Goal: Task Accomplishment & Management: Manage account settings

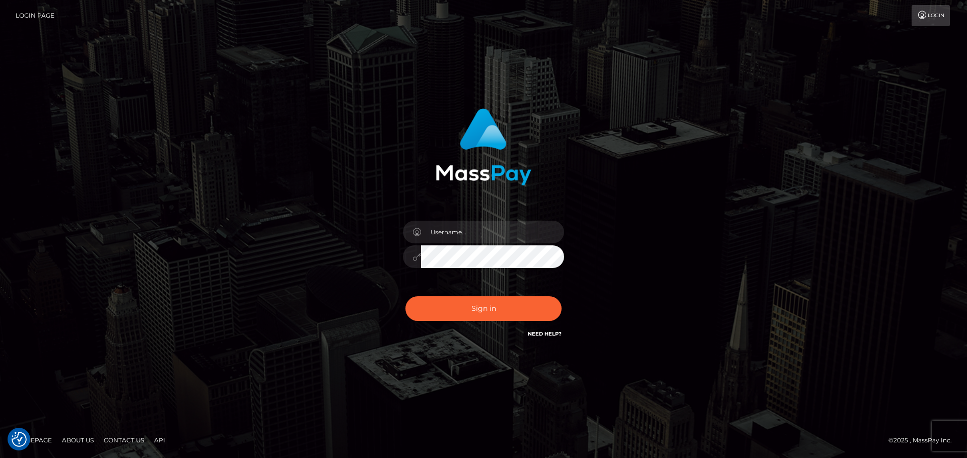
checkbox input "true"
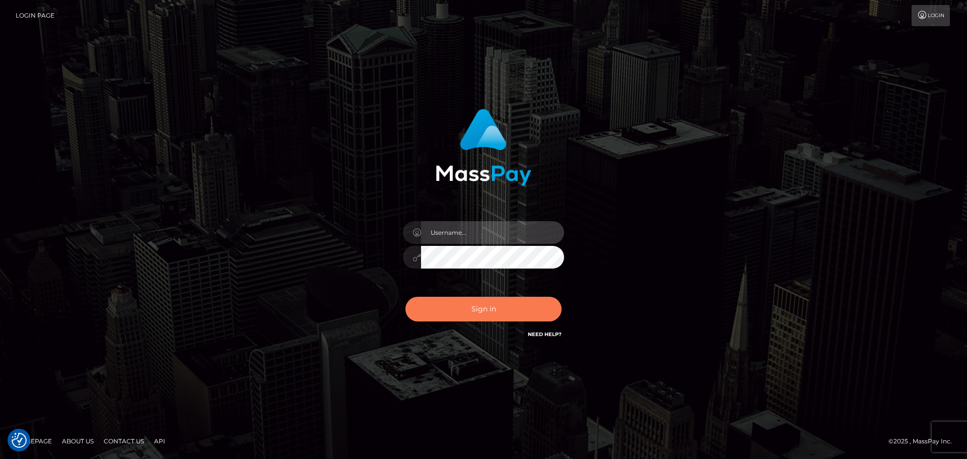
type input "hello.feetfinder"
click at [483, 306] on button "Sign in" at bounding box center [484, 309] width 156 height 25
type input "hello.feetfinder"
click at [496, 319] on button "Sign in" at bounding box center [484, 309] width 156 height 25
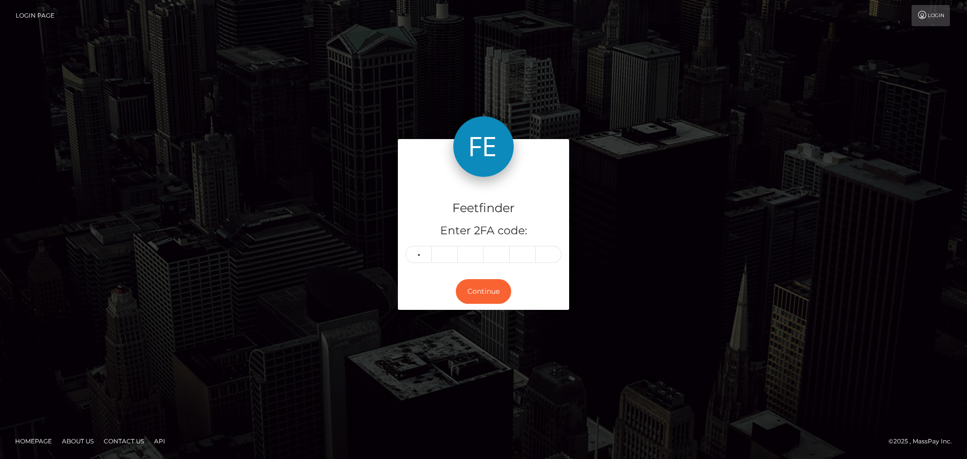
type input "3"
type input "9"
type input "1"
type input "2"
type input "7"
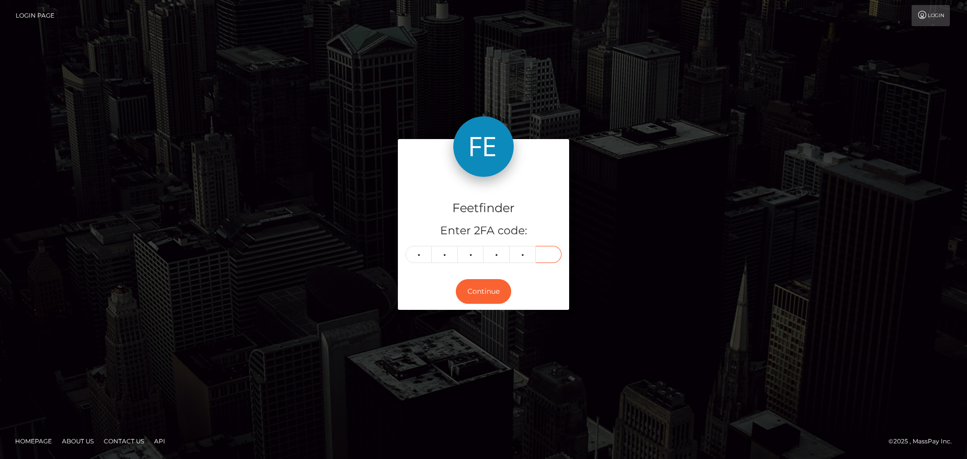
type input "9"
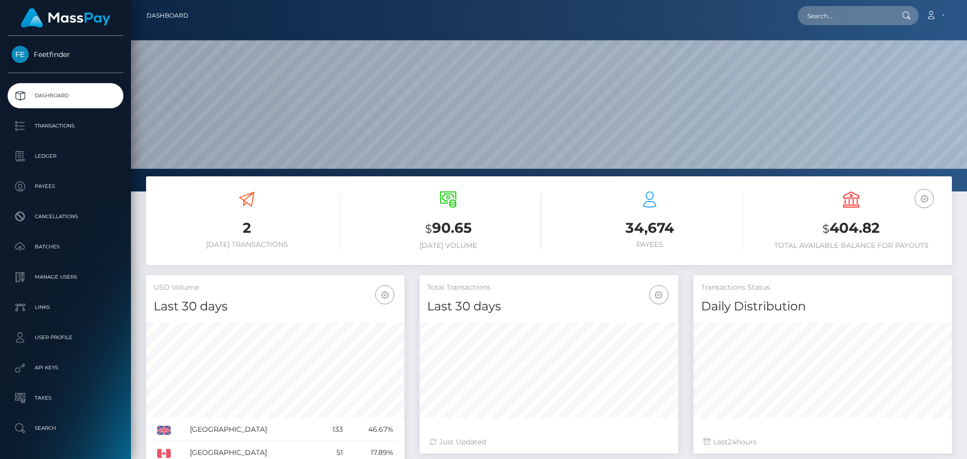
scroll to position [179, 259]
click at [449, 221] on h3 "$ 90.65" at bounding box center [448, 228] width 186 height 21
click at [451, 242] on h6 "Today Volume" at bounding box center [448, 245] width 186 height 9
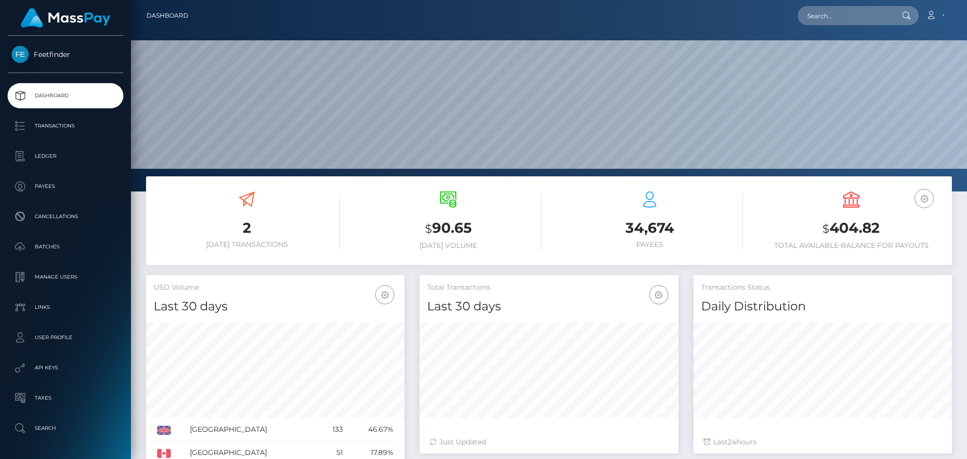
click at [449, 240] on div "$ 90.65 Today Volume" at bounding box center [448, 220] width 186 height 58
click at [650, 219] on h3 "34,674" at bounding box center [650, 228] width 186 height 20
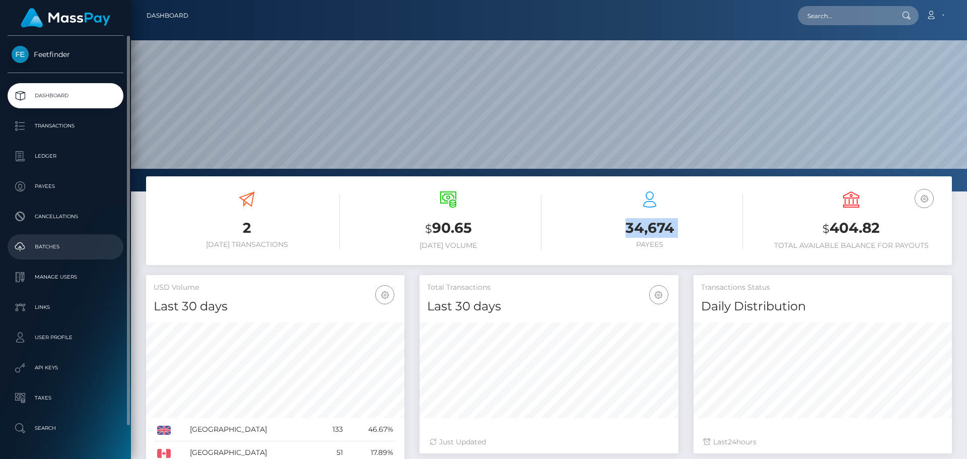
click at [69, 246] on p "Batches" at bounding box center [66, 246] width 108 height 15
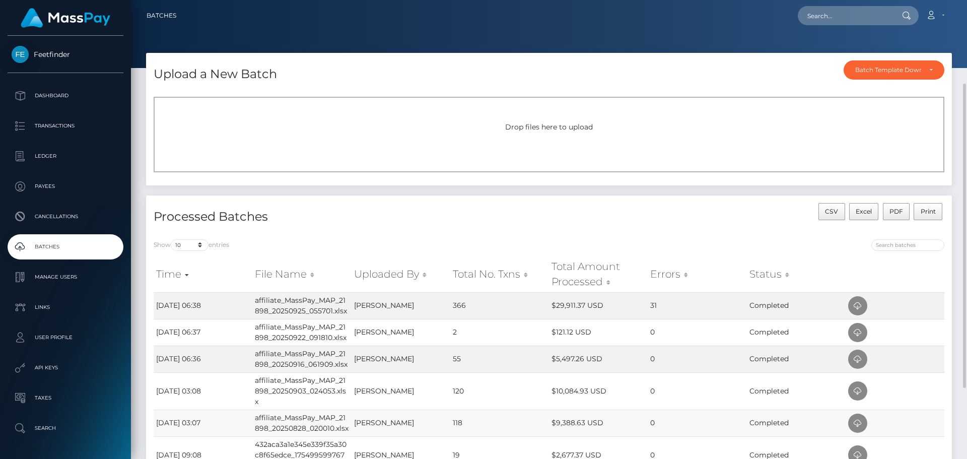
scroll to position [233, 0]
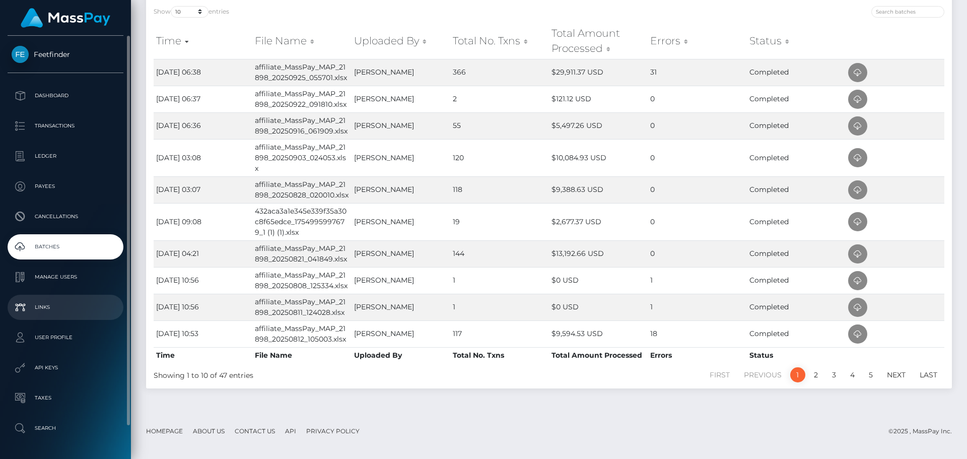
click at [55, 311] on p "Links" at bounding box center [66, 307] width 108 height 15
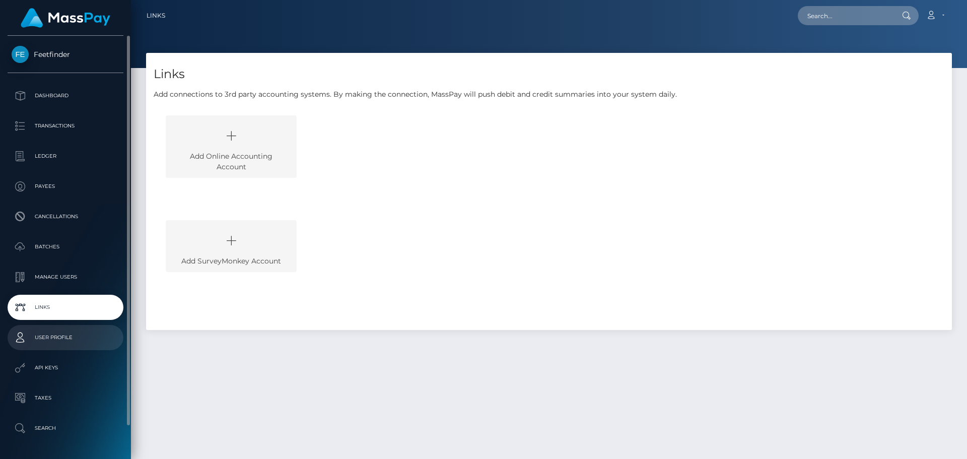
drag, startPoint x: 0, startPoint y: 0, endPoint x: 58, endPoint y: 334, distance: 339.0
click at [58, 334] on p "User Profile" at bounding box center [66, 337] width 108 height 15
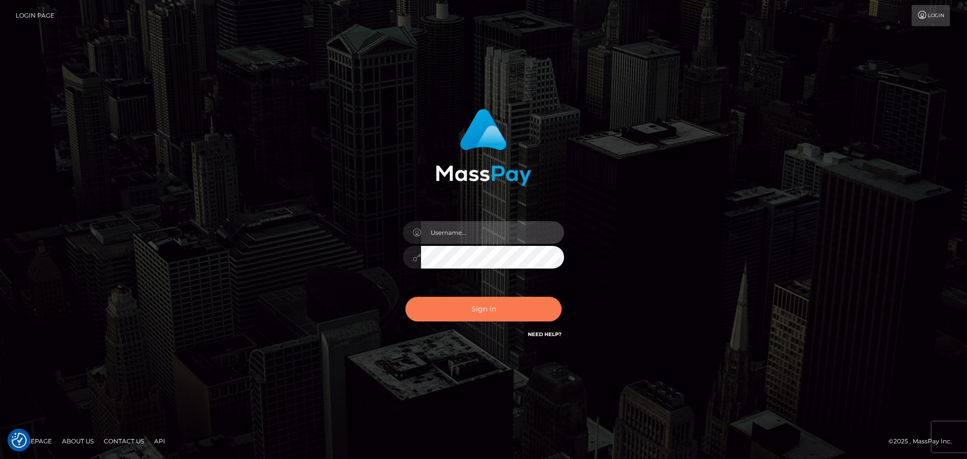
type input "hello.feetfinder"
click at [470, 306] on button "Sign in" at bounding box center [484, 309] width 156 height 25
type input "hello.feetfinder"
click at [469, 306] on button "Sign in" at bounding box center [484, 309] width 156 height 25
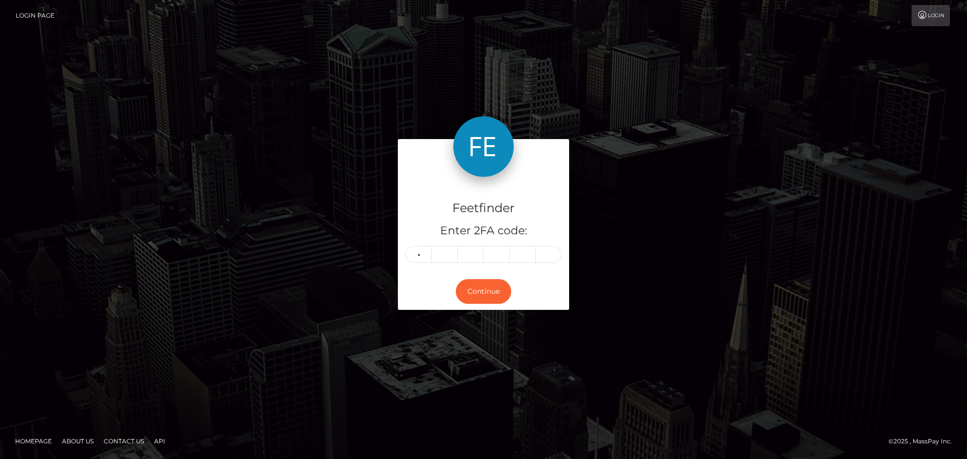
type input "1"
type input "9"
type input "5"
type input "9"
type input "7"
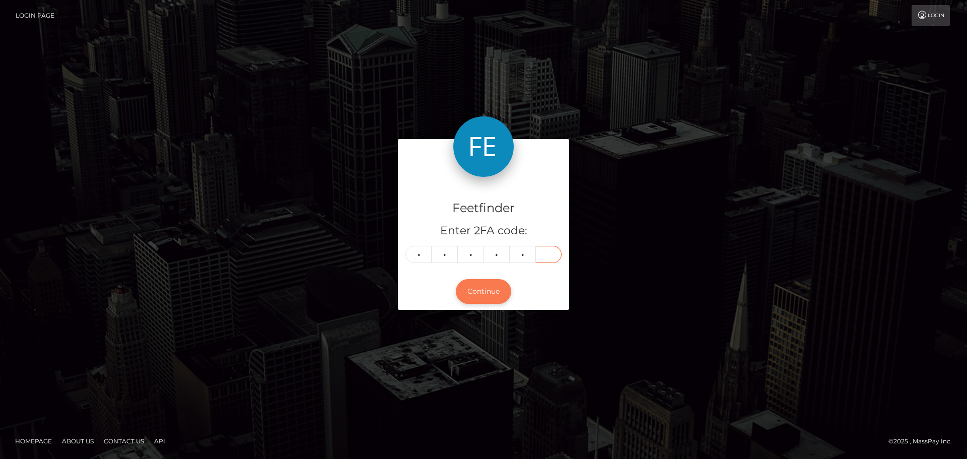
type input "9"
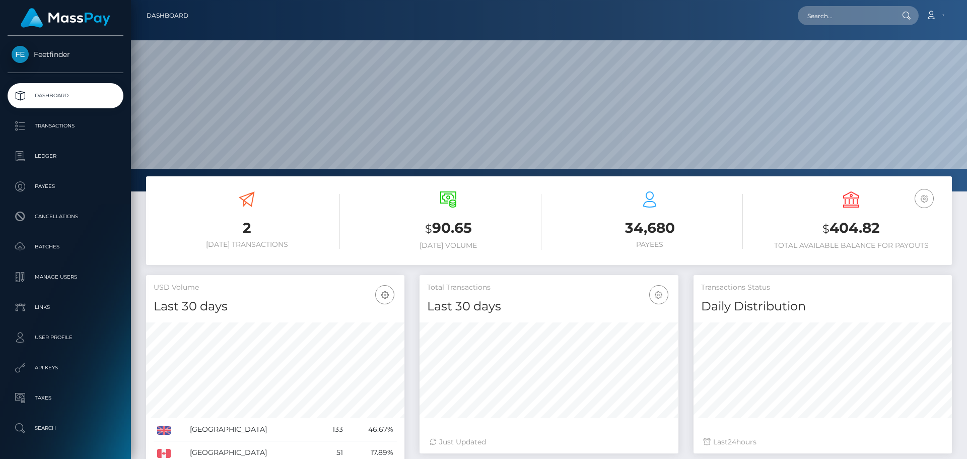
scroll to position [179, 259]
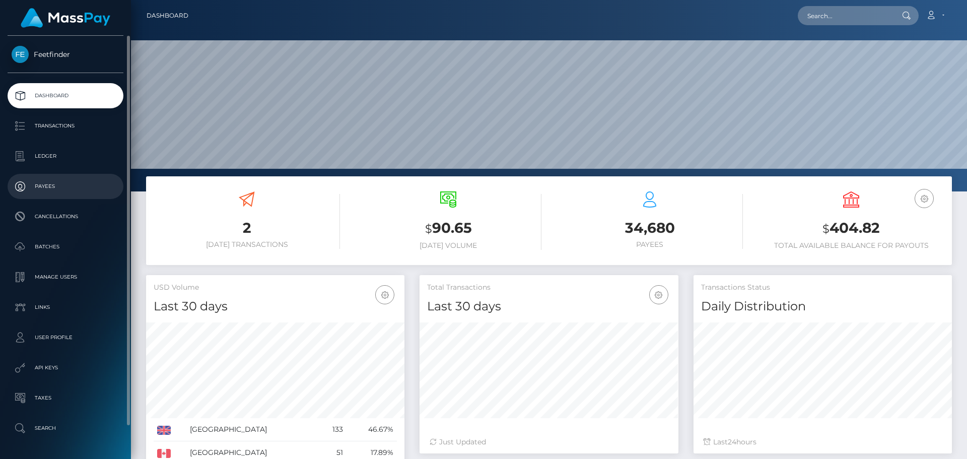
click at [32, 192] on p "Payees" at bounding box center [66, 186] width 108 height 15
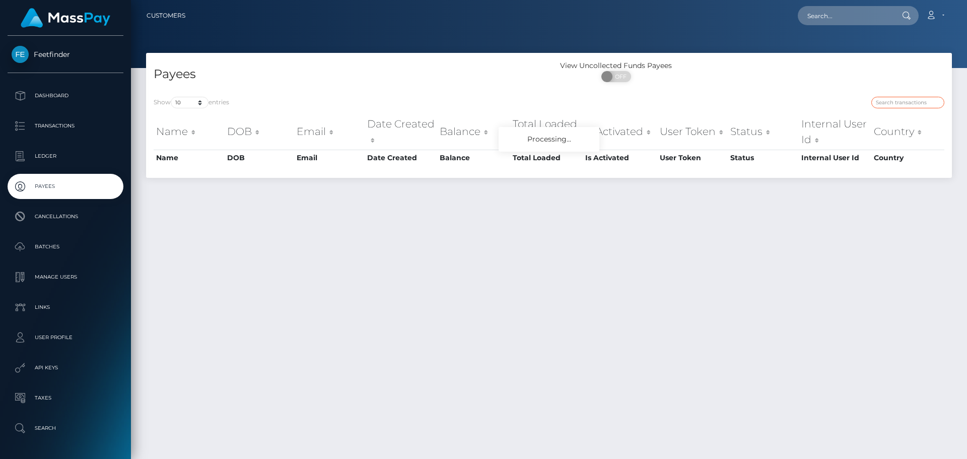
click at [893, 101] on input "search" at bounding box center [908, 103] width 73 height 12
paste input "900cfab3-6392-11f0-b1fb-02a8c2768cb9"
type input "900cfab3-6392-11f0-b1fb-02a8c2768cb9"
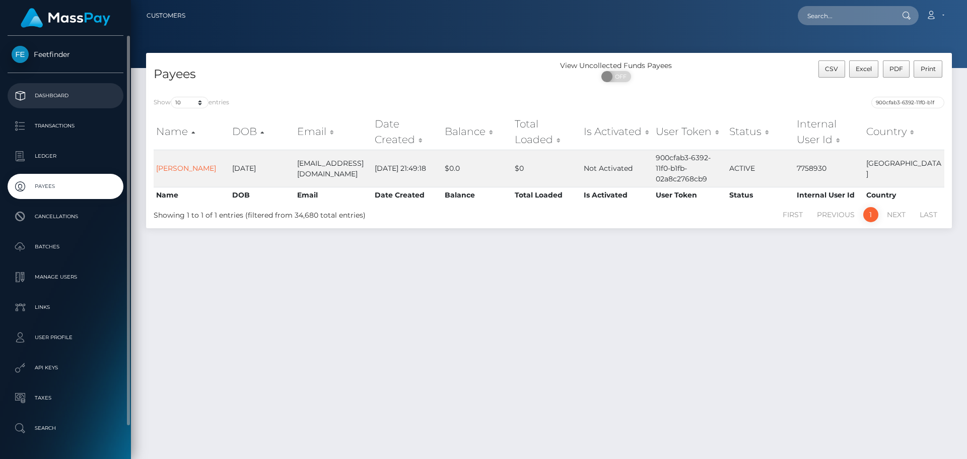
click at [65, 98] on p "Dashboard" at bounding box center [66, 95] width 108 height 15
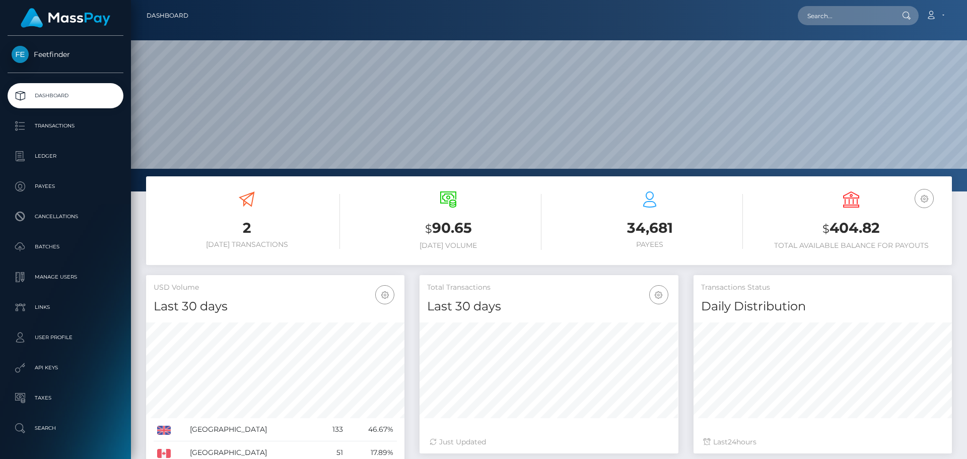
scroll to position [179, 259]
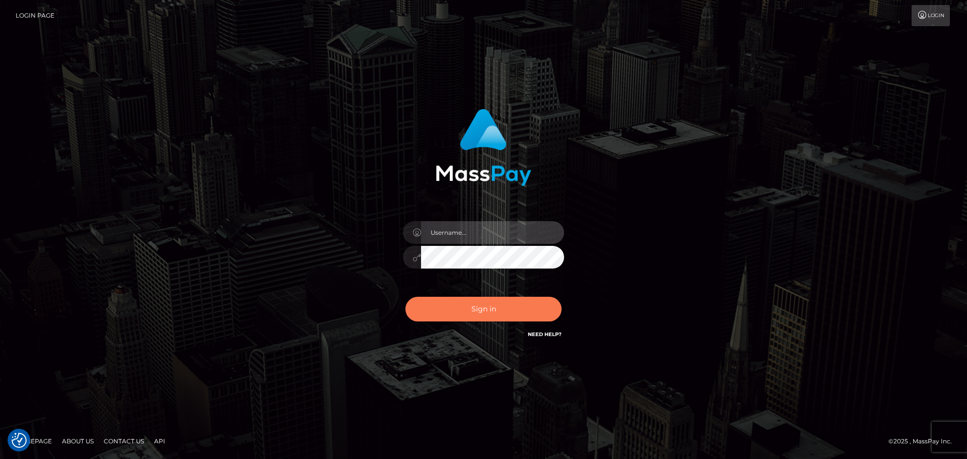
type input "hello.feetfinder"
click at [495, 303] on button "Sign in" at bounding box center [484, 309] width 156 height 25
type input "hello.feetfinder"
click at [492, 305] on button "Sign in" at bounding box center [484, 309] width 156 height 25
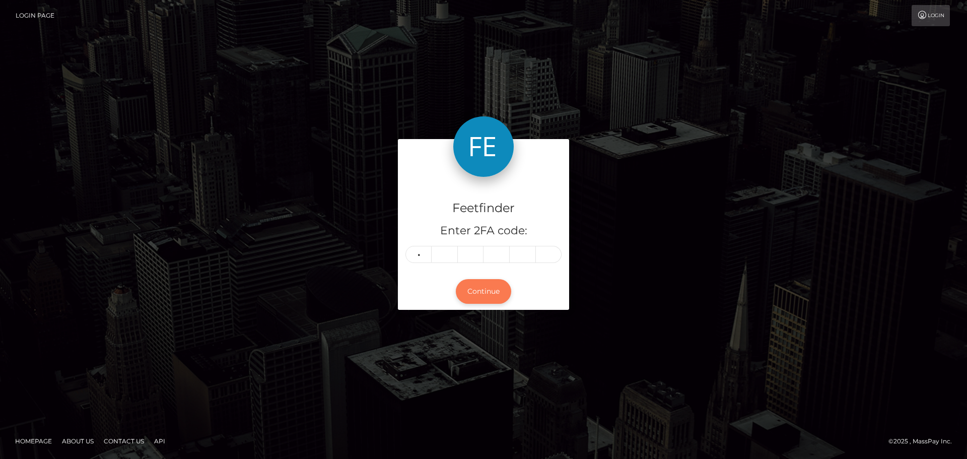
type input "2"
type input "0"
type input "1"
type input "3"
type input "7"
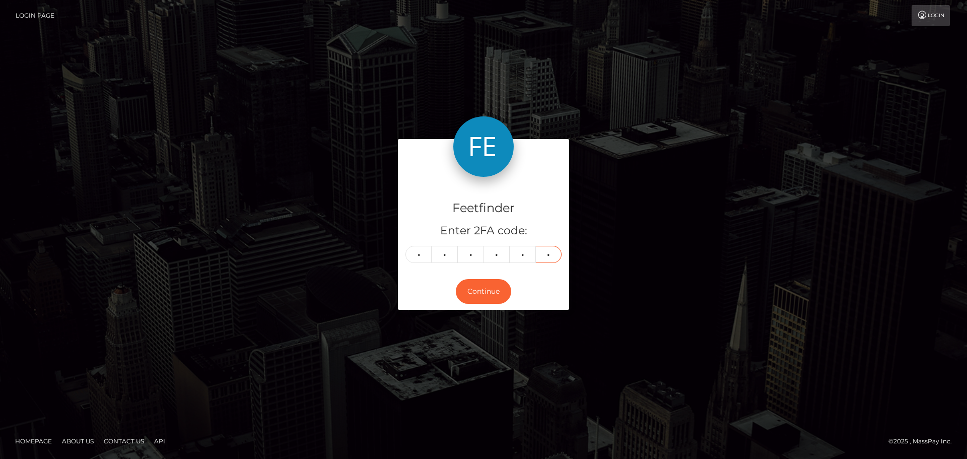
type input "5"
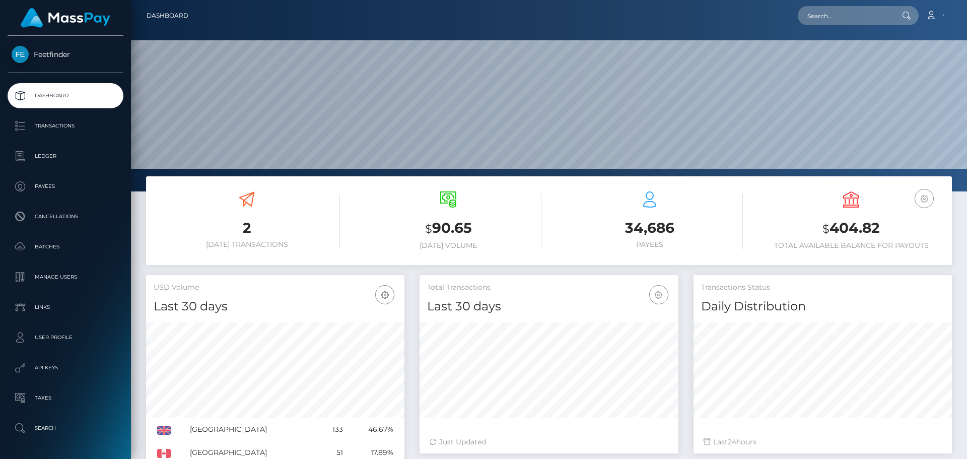
scroll to position [179, 259]
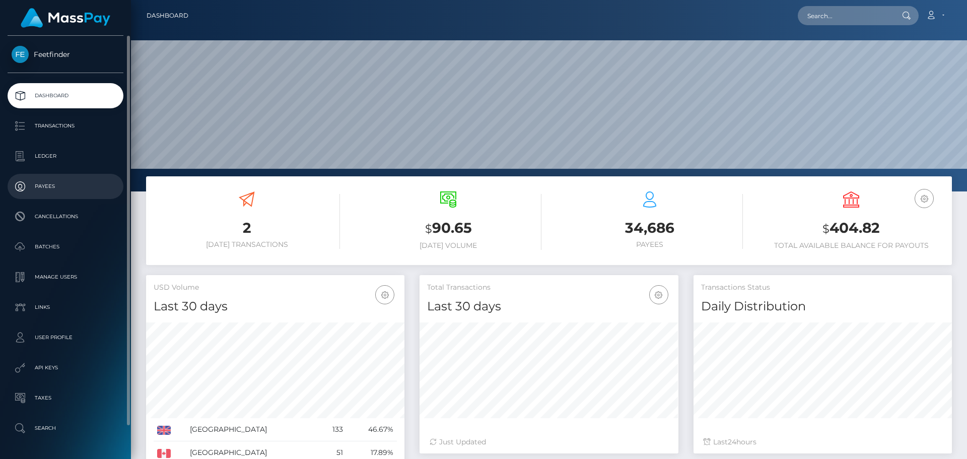
click at [44, 190] on p "Payees" at bounding box center [66, 186] width 108 height 15
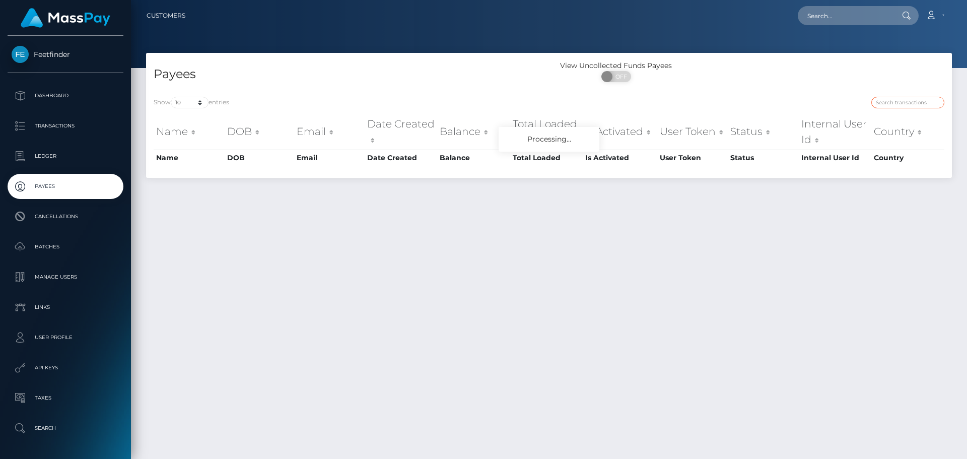
click at [892, 102] on input "search" at bounding box center [908, 103] width 73 height 12
paste input "7cc383af-8eca-11f0-bd85-0694aced620b"
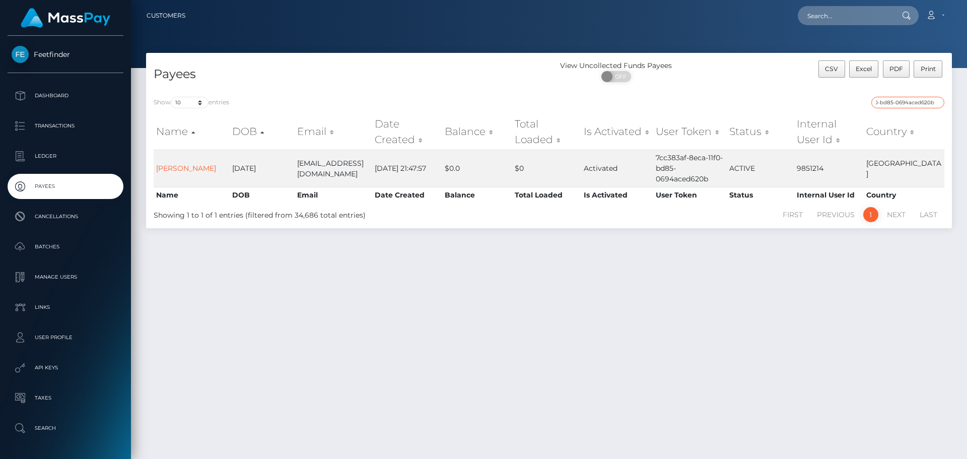
type input "7cc383af-8eca-11f0-bd85-0694aced620b"
